Goal: Use online tool/utility: Utilize a website feature to perform a specific function

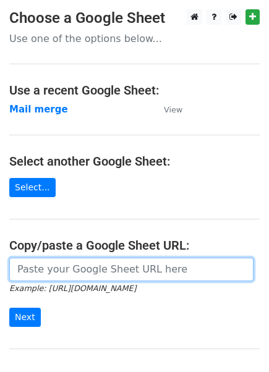
click at [109, 265] on input "url" at bounding box center [131, 270] width 244 height 24
paste input "https://docs.google.com/spreadsheets/d/15XMlOzaN1vr6r3AIVcPO4R35eGf3mO04gfEZg5y…"
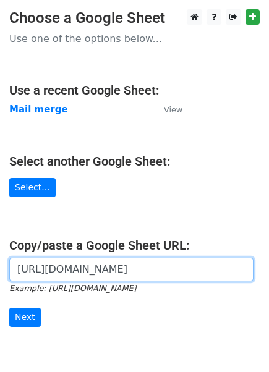
scroll to position [108, 0]
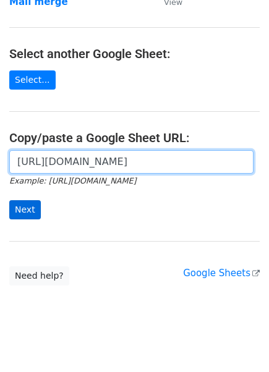
type input "https://docs.google.com/spreadsheets/d/15XMlOzaN1vr6r3AIVcPO4R35eGf3mO04gfEZg5y…"
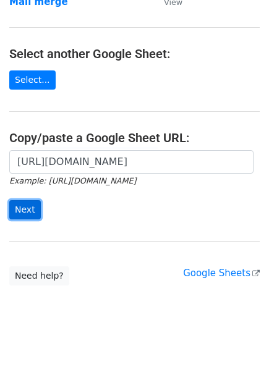
scroll to position [0, 0]
click at [25, 204] on input "Next" at bounding box center [25, 209] width 32 height 19
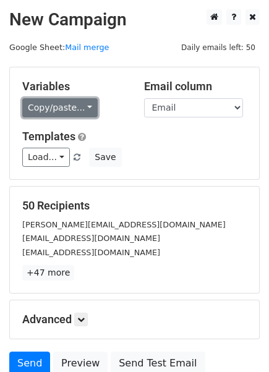
click at [79, 106] on link "Copy/paste..." at bounding box center [59, 107] width 75 height 19
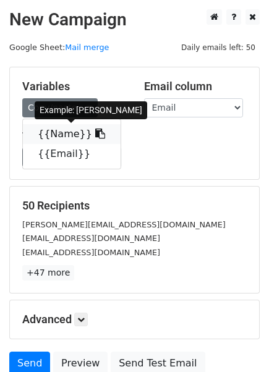
click at [53, 133] on link "{{Name}}" at bounding box center [72, 134] width 98 height 20
